Goal: Task Accomplishment & Management: Manage account settings

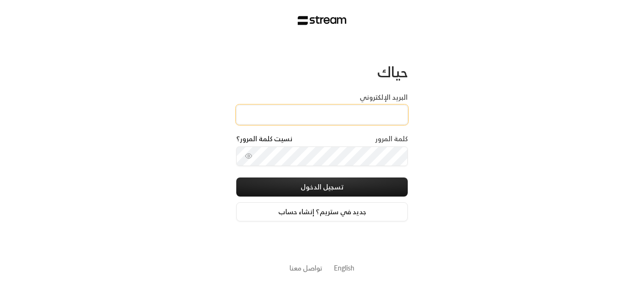
click at [360, 111] on input "البريد الإلكتروني" at bounding box center [322, 115] width 172 height 20
type input "ش"
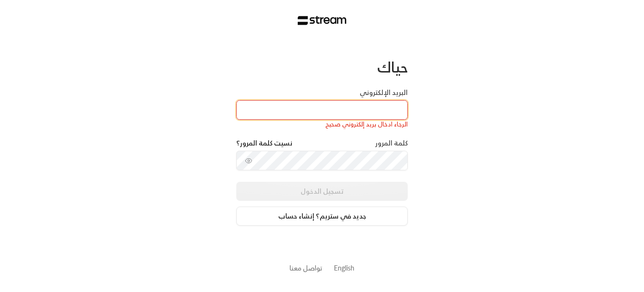
type input "ش"
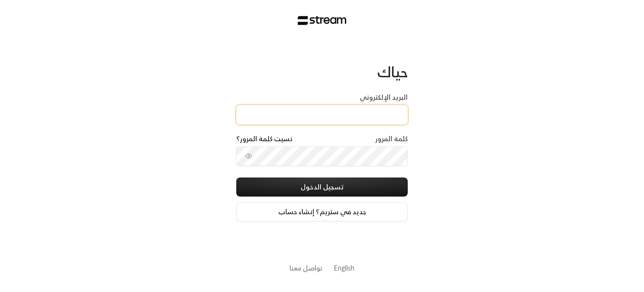
click at [366, 117] on input "البريد الإلكتروني" at bounding box center [322, 115] width 172 height 20
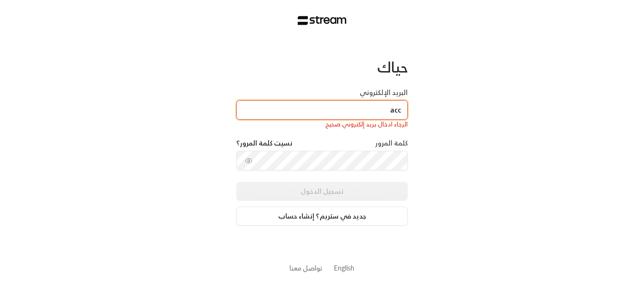
type input "acc"
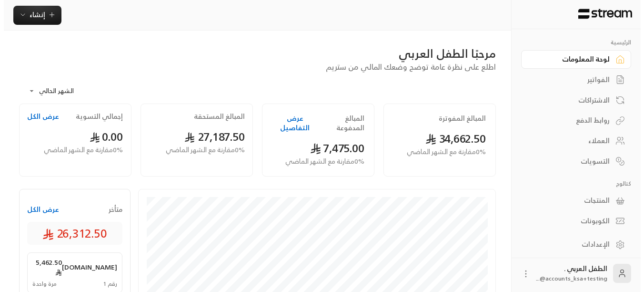
scroll to position [2, 0]
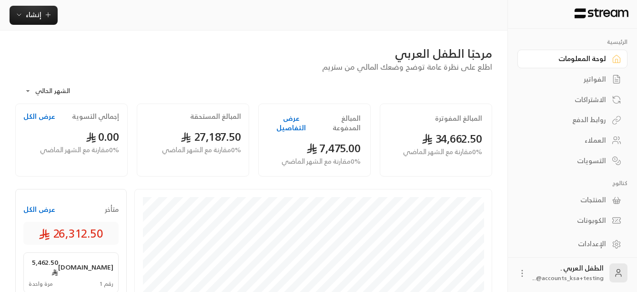
click at [524, 273] on icon at bounding box center [523, 273] width 10 height 10
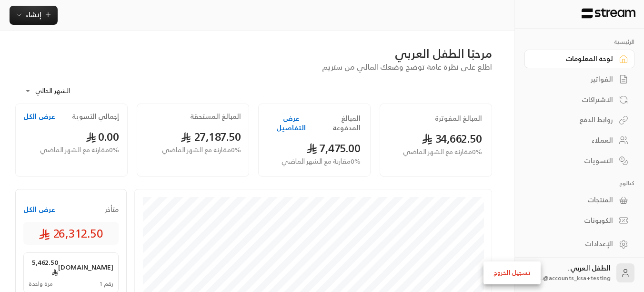
click at [526, 273] on li "تسجيل الخروج" at bounding box center [512, 272] width 52 height 15
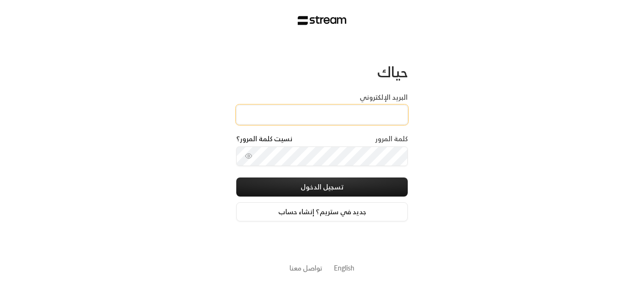
click at [373, 113] on input "البريد الإلكتروني" at bounding box center [322, 115] width 172 height 20
type input "accounts_ksa@arabianchild.org"
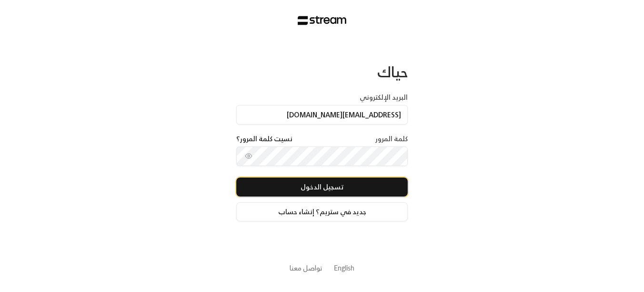
click at [360, 184] on button "تسجيل الدخول" at bounding box center [322, 186] width 172 height 19
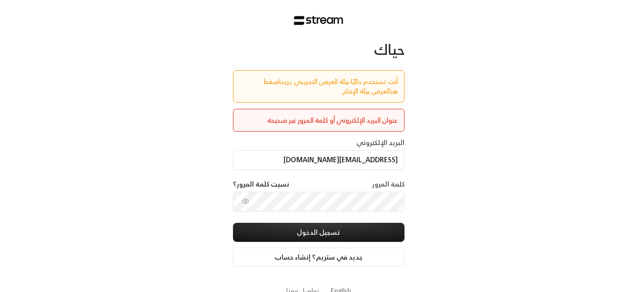
click at [263, 77] on link "اضغط هنا" at bounding box center [330, 85] width 135 height 21
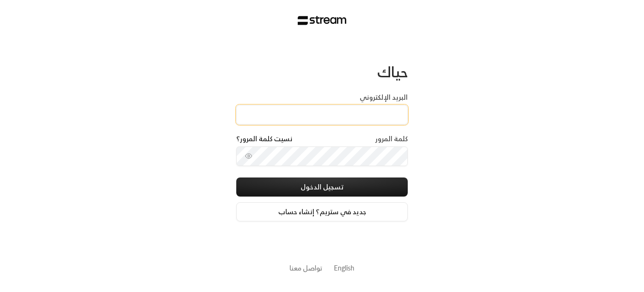
click at [309, 117] on input "البريد الإلكتروني" at bounding box center [322, 115] width 172 height 20
click at [321, 112] on input "البريد الإلكتروني" at bounding box center [322, 115] width 172 height 20
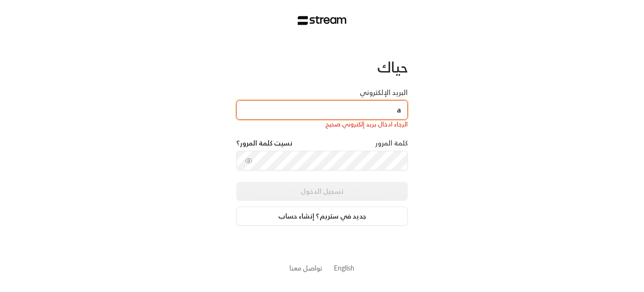
type input "a"
paste input "accounts_ksa@arabianchild.org"
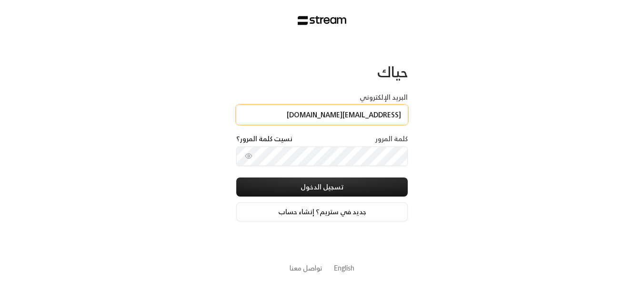
type input "accounts_ksa@arabianchild.org"
click at [506, 157] on div "حياك البريد الإلكتروني accounts_ksa@arabianchild.org كلمة المرور نسيت كلمة المر…" at bounding box center [322, 146] width 644 height 292
click at [248, 157] on circle "toggle password visibility" at bounding box center [249, 156] width 2 height 2
click at [248, 157] on icon "toggle password visibility" at bounding box center [248, 155] width 1 height 1
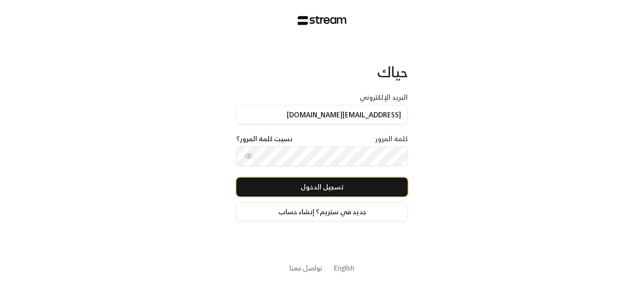
click at [377, 187] on button "تسجيل الدخول" at bounding box center [322, 186] width 172 height 19
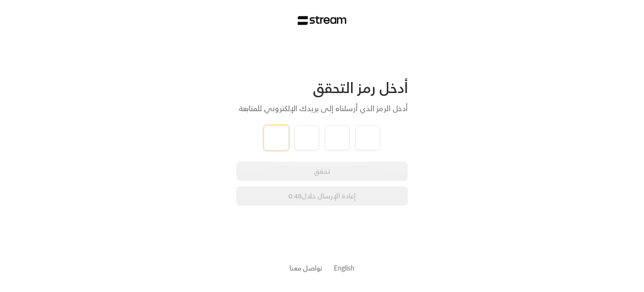
type input "9"
type input "3"
type input "8"
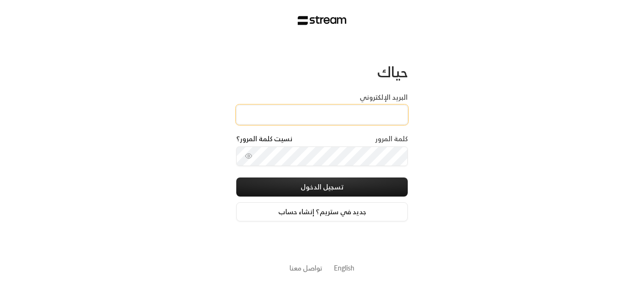
click at [304, 120] on input "البريد الإلكتروني" at bounding box center [322, 115] width 172 height 20
type input "accounts_ksa@arabianchild.org"
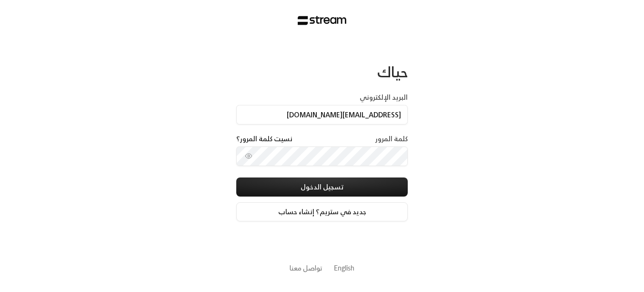
click at [249, 159] on icon "toggle password visibility" at bounding box center [249, 156] width 8 height 8
click at [423, 155] on div "حياك البريد الإلكتروني accounts_ksa@arabianchild.org كلمة المرور نسيت كلمة المر…" at bounding box center [322, 146] width 644 height 292
